Goal: Information Seeking & Learning: Learn about a topic

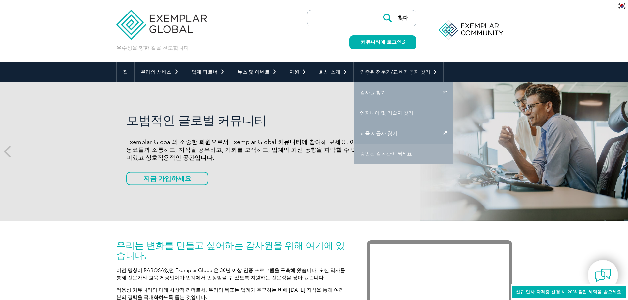
click at [394, 153] on font "승인된 감독관이 되세요" at bounding box center [386, 154] width 52 height 6
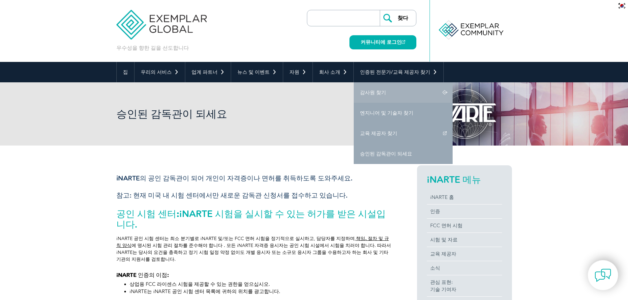
click at [369, 96] on link "감사원 찾기" at bounding box center [403, 92] width 99 height 20
